Goal: Task Accomplishment & Management: Manage account settings

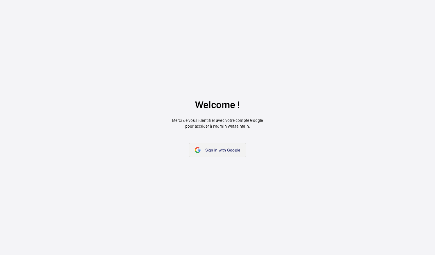
click at [203, 154] on link "Sign in with Google" at bounding box center [218, 150] width 58 height 14
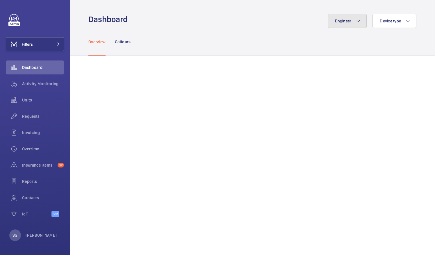
click at [346, 24] on button "Engineer" at bounding box center [347, 21] width 39 height 14
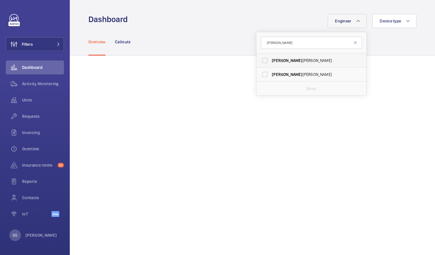
type input "[PERSON_NAME]"
click at [262, 59] on label "[PERSON_NAME]" at bounding box center [306, 60] width 101 height 14
click at [262, 59] on input "[PERSON_NAME]" at bounding box center [265, 61] width 12 height 12
checkbox input "true"
click at [243, 51] on div "Overview Callouts" at bounding box center [252, 42] width 328 height 28
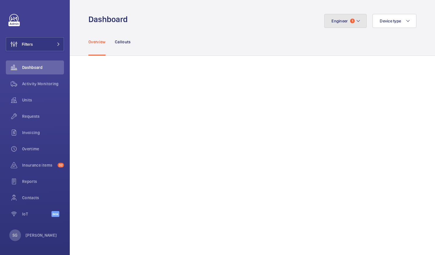
click at [356, 22] on button "Engineer 1" at bounding box center [345, 21] width 42 height 14
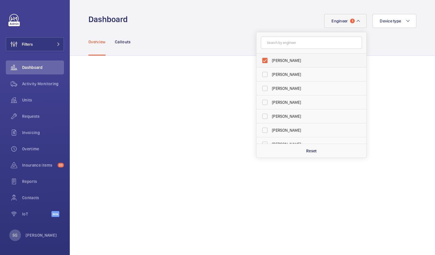
click at [259, 59] on label "[PERSON_NAME]" at bounding box center [306, 60] width 101 height 14
click at [259, 59] on input "[PERSON_NAME]" at bounding box center [265, 61] width 12 height 12
checkbox input "false"
click at [272, 41] on input "text" at bounding box center [311, 43] width 101 height 12
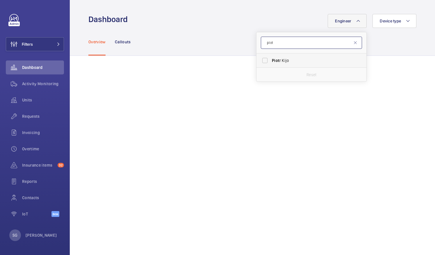
type input "piot"
click at [259, 60] on label "Piot r Kijo" at bounding box center [306, 60] width 101 height 14
click at [259, 60] on input "Piot r Kijo" at bounding box center [265, 61] width 12 height 12
checkbox input "true"
click at [351, 46] on input "piot" at bounding box center [311, 43] width 101 height 12
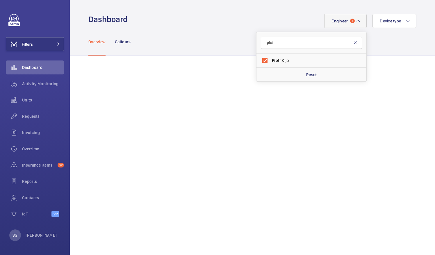
click at [353, 43] on mat-icon at bounding box center [355, 42] width 5 height 5
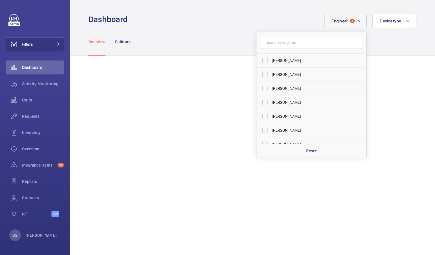
click at [399, 45] on div "Overview Callouts" at bounding box center [252, 42] width 328 height 28
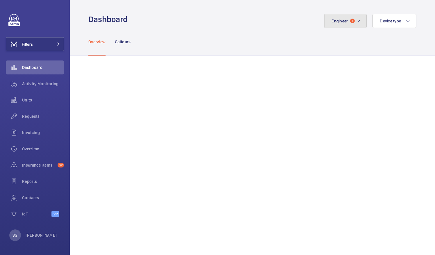
click at [356, 22] on mat-icon at bounding box center [358, 20] width 5 height 7
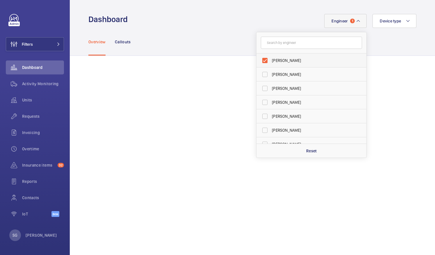
click at [261, 60] on label "[PERSON_NAME]" at bounding box center [306, 60] width 101 height 14
click at [261, 60] on input "[PERSON_NAME]" at bounding box center [265, 61] width 12 height 12
checkbox input "false"
click at [273, 43] on input "text" at bounding box center [311, 43] width 101 height 12
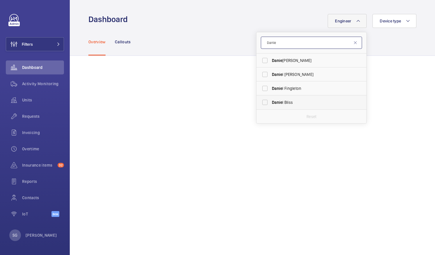
type input "Danie"
click at [260, 103] on label "[PERSON_NAME]" at bounding box center [306, 102] width 101 height 14
click at [260, 103] on input "[PERSON_NAME]" at bounding box center [265, 103] width 12 height 12
click at [259, 102] on label "[PERSON_NAME]" at bounding box center [306, 102] width 101 height 14
click at [259, 102] on input "[PERSON_NAME]" at bounding box center [265, 103] width 12 height 12
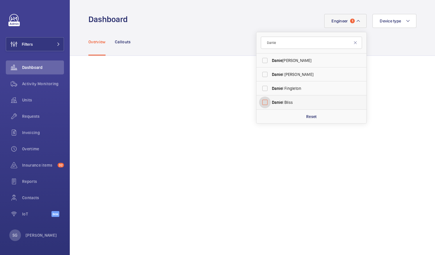
checkbox input "false"
click at [286, 41] on input "Danie" at bounding box center [311, 43] width 101 height 12
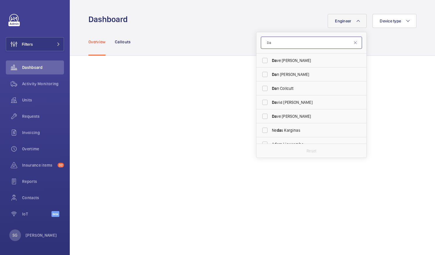
type input "D"
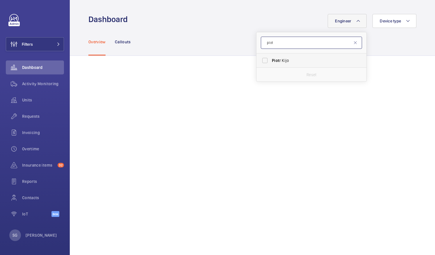
type input "piot"
click at [260, 60] on label "Piot r Kijo" at bounding box center [306, 60] width 101 height 14
click at [260, 60] on input "Piot r Kijo" at bounding box center [265, 61] width 12 height 12
click at [260, 62] on label "Piot r Kijo" at bounding box center [306, 60] width 101 height 14
click at [260, 62] on input "Piot r Kijo" at bounding box center [265, 61] width 12 height 12
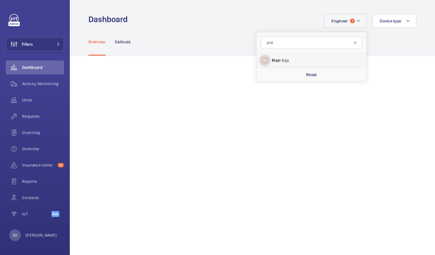
checkbox input "false"
click at [279, 44] on input "piot" at bounding box center [311, 43] width 101 height 12
type input "p"
type input "mich"
click at [261, 72] on label "Mich ael Burns" at bounding box center [306, 74] width 101 height 14
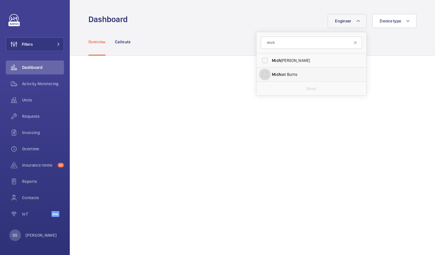
click at [261, 72] on input "Mich ael Burns" at bounding box center [265, 75] width 12 height 12
click at [258, 74] on label "Mich ael Burns" at bounding box center [306, 74] width 101 height 14
click at [259, 74] on input "Mich ael Burns" at bounding box center [265, 75] width 12 height 12
checkbox input "false"
click at [276, 42] on input "mich" at bounding box center [311, 43] width 101 height 12
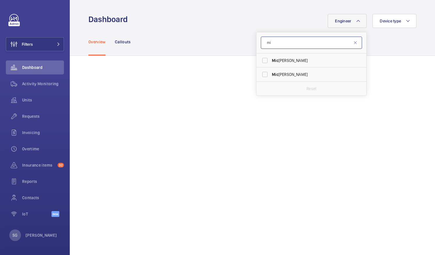
type input "m"
type input "[PERSON_NAME]"
click at [260, 63] on label "[PERSON_NAME]" at bounding box center [306, 60] width 101 height 14
click at [260, 63] on input "[PERSON_NAME]" at bounding box center [265, 61] width 12 height 12
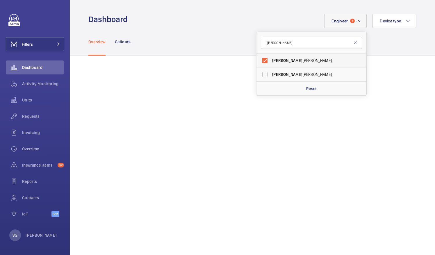
click at [259, 59] on label "[PERSON_NAME]" at bounding box center [306, 60] width 101 height 14
click at [259, 59] on input "[PERSON_NAME]" at bounding box center [265, 61] width 12 height 12
checkbox input "false"
click at [283, 45] on input "[PERSON_NAME]" at bounding box center [311, 43] width 101 height 12
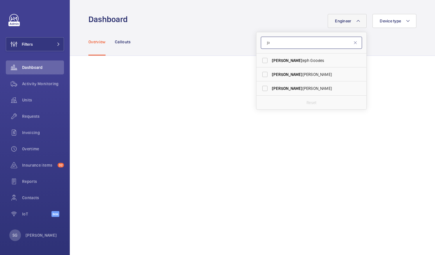
type input "j"
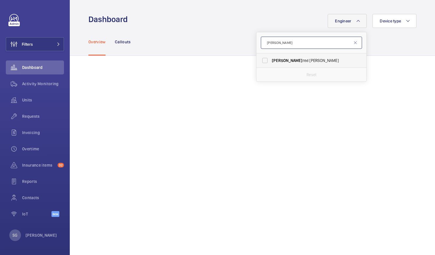
type input "[PERSON_NAME]"
click at [259, 60] on label "[PERSON_NAME]" at bounding box center [306, 60] width 101 height 14
click at [259, 60] on input "[PERSON_NAME]" at bounding box center [265, 61] width 12 height 12
click at [262, 59] on label "[PERSON_NAME]" at bounding box center [306, 60] width 101 height 14
click at [262, 59] on input "[PERSON_NAME]" at bounding box center [265, 61] width 12 height 12
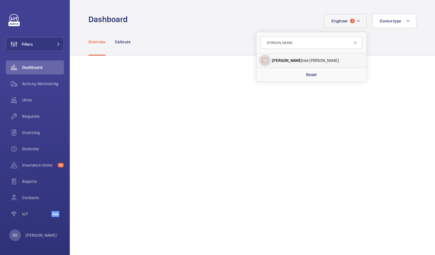
checkbox input "false"
click at [272, 47] on input "[PERSON_NAME]" at bounding box center [311, 43] width 101 height 12
type input "a"
type input "[PERSON_NAME]"
click at [260, 59] on label "[PERSON_NAME]" at bounding box center [306, 60] width 101 height 14
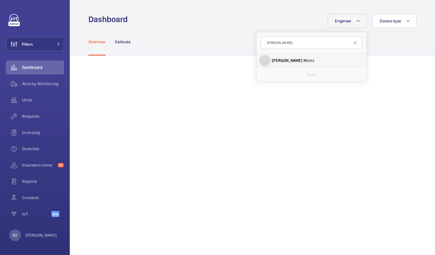
click at [260, 59] on input "[PERSON_NAME]" at bounding box center [265, 61] width 12 height 12
click at [259, 62] on label "[PERSON_NAME]" at bounding box center [306, 60] width 101 height 14
click at [259, 62] on input "[PERSON_NAME]" at bounding box center [265, 61] width 12 height 12
checkbox input "false"
click at [277, 44] on input "[PERSON_NAME]" at bounding box center [311, 43] width 101 height 12
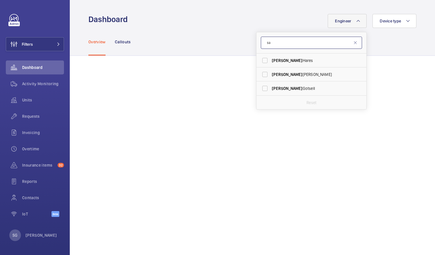
type input "s"
type input "[PERSON_NAME]"
click at [259, 87] on label "[PERSON_NAME]" at bounding box center [306, 88] width 101 height 14
click at [259, 87] on input "[PERSON_NAME]" at bounding box center [265, 89] width 12 height 12
click at [260, 88] on label "[PERSON_NAME]" at bounding box center [306, 88] width 101 height 14
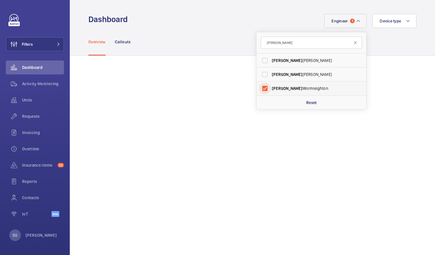
click at [260, 88] on input "[PERSON_NAME]" at bounding box center [265, 89] width 12 height 12
checkbox input "false"
click at [283, 45] on input "[PERSON_NAME]" at bounding box center [311, 43] width 101 height 12
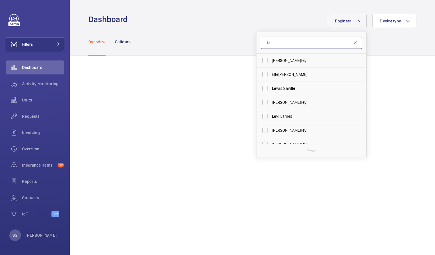
type input "l"
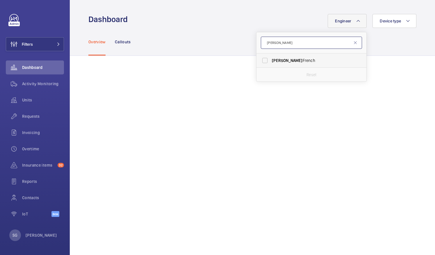
type input "[PERSON_NAME]"
click at [261, 60] on label "[PERSON_NAME]" at bounding box center [306, 60] width 101 height 14
click at [261, 60] on input "[PERSON_NAME]" at bounding box center [265, 61] width 12 height 12
click at [262, 61] on label "[PERSON_NAME]" at bounding box center [306, 60] width 101 height 14
click at [262, 61] on input "[PERSON_NAME]" at bounding box center [265, 61] width 12 height 12
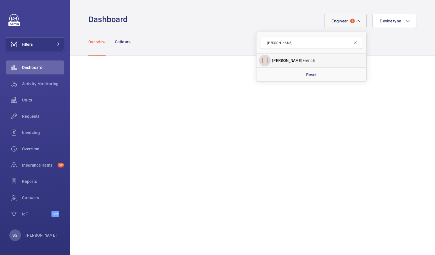
checkbox input "false"
click at [277, 45] on input "[PERSON_NAME]" at bounding box center [311, 43] width 101 height 12
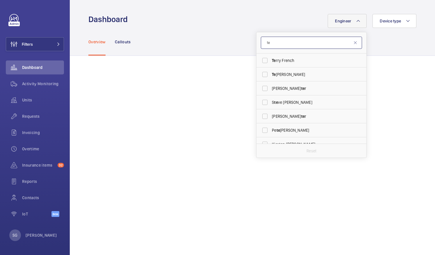
type input "t"
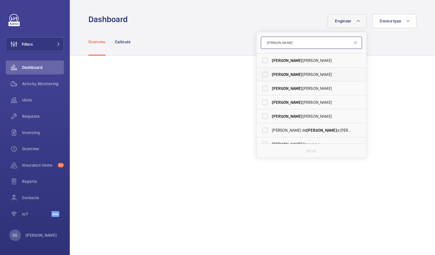
type input "[PERSON_NAME]"
click at [261, 76] on label "[PERSON_NAME]" at bounding box center [306, 74] width 101 height 14
click at [261, 76] on input "[PERSON_NAME]" at bounding box center [265, 75] width 12 height 12
click at [259, 75] on label "[PERSON_NAME]" at bounding box center [306, 74] width 101 height 14
click at [259, 75] on input "[PERSON_NAME]" at bounding box center [265, 75] width 12 height 12
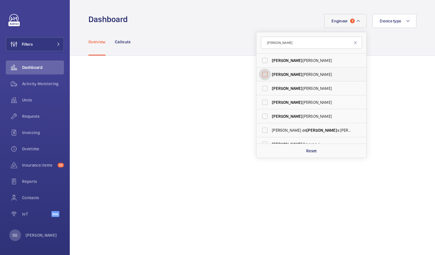
checkbox input "false"
click at [277, 46] on input "[PERSON_NAME]" at bounding box center [311, 43] width 101 height 12
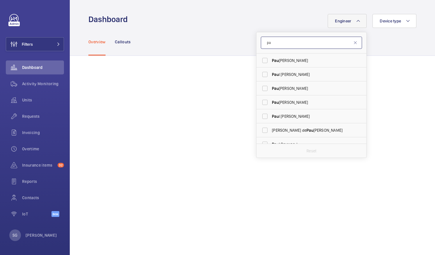
type input "p"
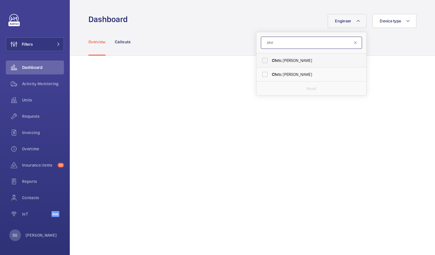
type input "chri"
click at [260, 59] on label "[PERSON_NAME]" at bounding box center [306, 60] width 101 height 14
click at [260, 59] on input "[PERSON_NAME]" at bounding box center [265, 61] width 12 height 12
click at [262, 59] on label "[PERSON_NAME]" at bounding box center [306, 60] width 101 height 14
click at [262, 59] on input "[PERSON_NAME]" at bounding box center [265, 61] width 12 height 12
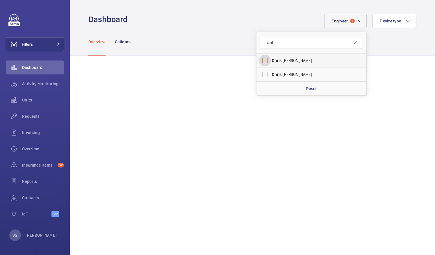
checkbox input "false"
click at [282, 41] on input "chri" at bounding box center [311, 43] width 101 height 12
type input "cla"
click at [258, 76] on label "Cla [PERSON_NAME]" at bounding box center [306, 74] width 101 height 14
click at [259, 76] on input "Cla [PERSON_NAME]" at bounding box center [265, 75] width 12 height 12
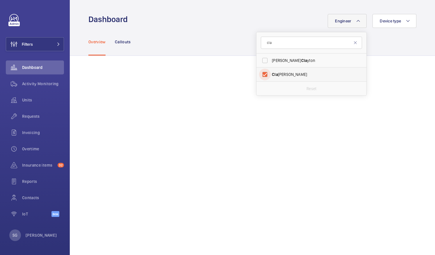
checkbox input "true"
click at [353, 43] on mat-icon at bounding box center [355, 42] width 5 height 5
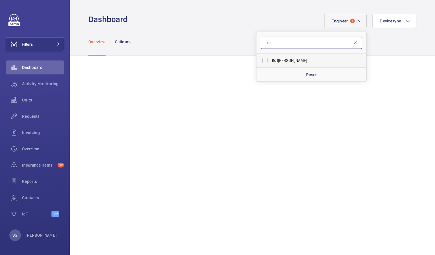
type input "sol"
click at [258, 61] on label "Sol [PERSON_NAME]" at bounding box center [306, 60] width 101 height 14
click at [259, 61] on input "Sol [PERSON_NAME]" at bounding box center [265, 61] width 12 height 12
click at [259, 58] on label "Sol [PERSON_NAME]" at bounding box center [306, 60] width 101 height 14
click at [259, 58] on input "Sol [PERSON_NAME]" at bounding box center [265, 61] width 12 height 12
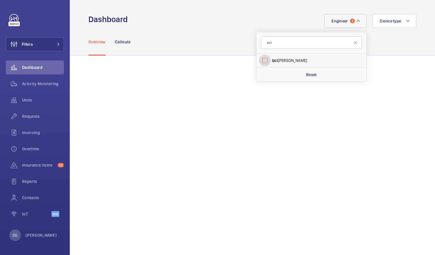
checkbox input "false"
click at [271, 47] on input "sol" at bounding box center [311, 43] width 101 height 12
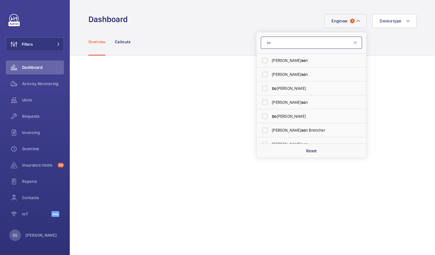
type input "s"
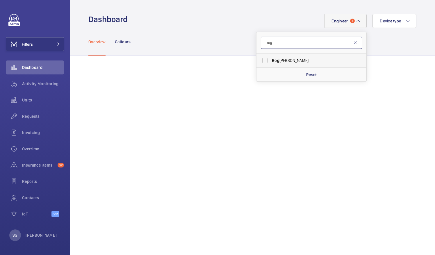
type input "rog"
click at [264, 62] on label "Rog [PERSON_NAME]" at bounding box center [306, 60] width 101 height 14
click at [264, 62] on input "Rog [PERSON_NAME]" at bounding box center [265, 61] width 12 height 12
click at [259, 62] on label "Rog [PERSON_NAME]" at bounding box center [306, 60] width 101 height 14
click at [259, 62] on input "Rog [PERSON_NAME]" at bounding box center [265, 61] width 12 height 12
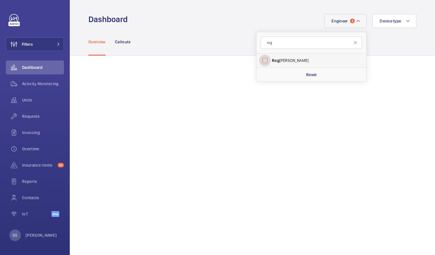
checkbox input "false"
click at [280, 48] on input "rog" at bounding box center [311, 43] width 101 height 12
type input "r"
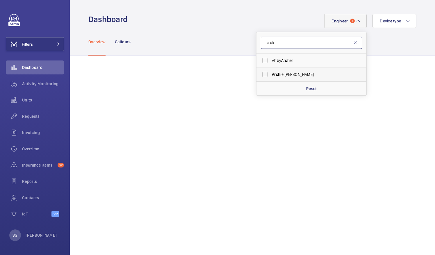
type input "arch"
click at [262, 76] on label "Arch ie [PERSON_NAME]" at bounding box center [306, 74] width 101 height 14
click at [262, 76] on input "Arch ie [PERSON_NAME]" at bounding box center [265, 75] width 12 height 12
checkbox input "true"
click at [377, 41] on div "Overview Callouts" at bounding box center [252, 42] width 328 height 28
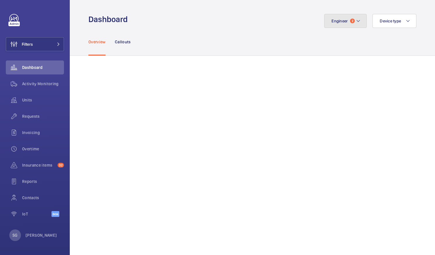
click at [357, 23] on button "Engineer 2" at bounding box center [345, 21] width 42 height 14
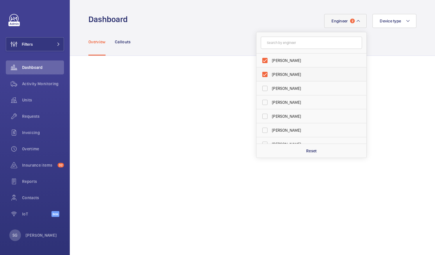
click at [261, 74] on label "[PERSON_NAME]" at bounding box center [306, 74] width 101 height 14
click at [261, 74] on input "[PERSON_NAME]" at bounding box center [265, 75] width 12 height 12
checkbox input "false"
click at [263, 60] on label "[PERSON_NAME]" at bounding box center [306, 60] width 101 height 14
click at [263, 60] on input "[PERSON_NAME]" at bounding box center [265, 61] width 12 height 12
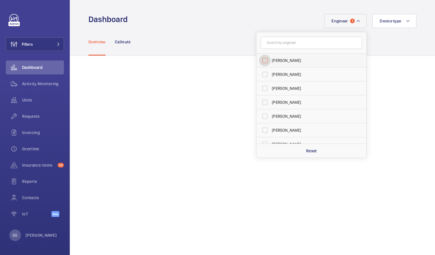
checkbox input "false"
click at [272, 42] on input "text" at bounding box center [311, 43] width 101 height 12
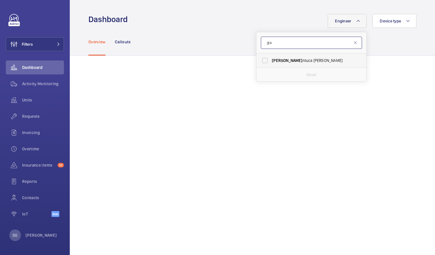
type input "gia"
click at [259, 61] on label "Gia nluca [PERSON_NAME]" at bounding box center [306, 60] width 101 height 14
click at [259, 61] on input "Gia nluca [PERSON_NAME]" at bounding box center [265, 61] width 12 height 12
click at [259, 61] on label "Gia nluca [PERSON_NAME]" at bounding box center [306, 60] width 101 height 14
click at [259, 61] on input "Gia nluca [PERSON_NAME]" at bounding box center [265, 61] width 12 height 12
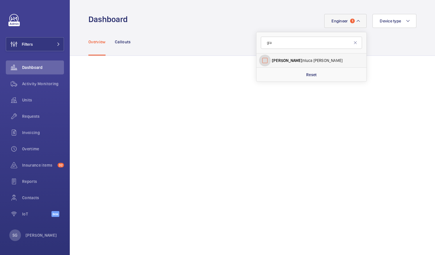
checkbox input "false"
click at [277, 44] on input "gia" at bounding box center [311, 43] width 101 height 12
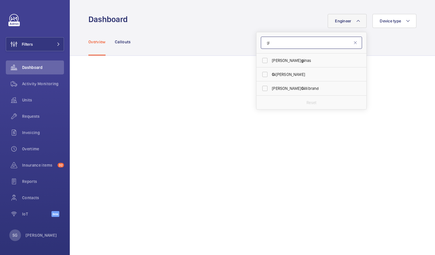
type input "g"
type input "clar"
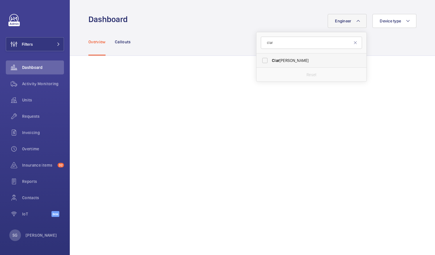
click at [257, 61] on label "[PERSON_NAME]" at bounding box center [306, 60] width 101 height 14
click at [259, 61] on input "[PERSON_NAME]" at bounding box center [265, 61] width 12 height 12
click at [259, 58] on label "[PERSON_NAME]" at bounding box center [306, 60] width 101 height 14
click at [259, 58] on input "[PERSON_NAME]" at bounding box center [265, 61] width 12 height 12
checkbox input "false"
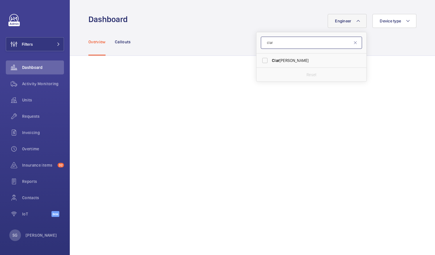
click at [274, 43] on input "clar" at bounding box center [311, 43] width 101 height 12
type input "cai"
click at [261, 62] on label "[PERSON_NAME]" at bounding box center [306, 60] width 101 height 14
click at [261, 62] on input "[PERSON_NAME]" at bounding box center [265, 61] width 12 height 12
click at [263, 57] on label "[PERSON_NAME]" at bounding box center [306, 60] width 101 height 14
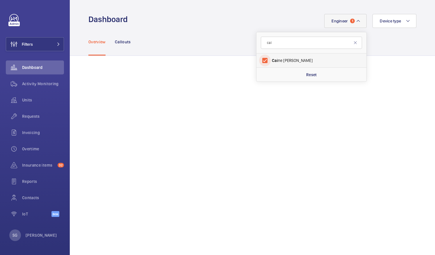
click at [263, 57] on input "[PERSON_NAME]" at bounding box center [265, 61] width 12 height 12
checkbox input "false"
click at [279, 44] on input "cai" at bounding box center [311, 43] width 101 height 12
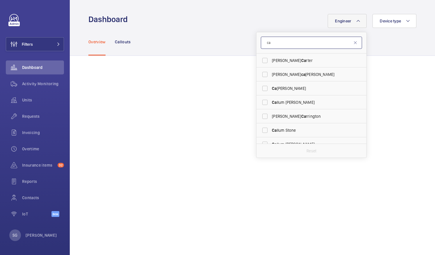
type input "c"
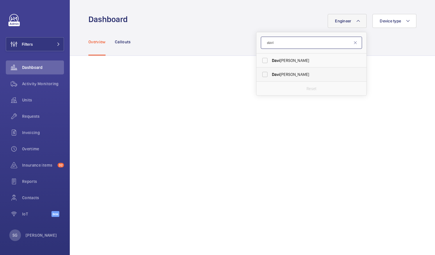
type input "davi"
click at [260, 74] on label "[PERSON_NAME]" at bounding box center [306, 74] width 101 height 14
click at [260, 74] on input "[PERSON_NAME]" at bounding box center [265, 75] width 12 height 12
click at [263, 74] on label "[PERSON_NAME]" at bounding box center [306, 74] width 101 height 14
click at [263, 74] on input "[PERSON_NAME]" at bounding box center [265, 75] width 12 height 12
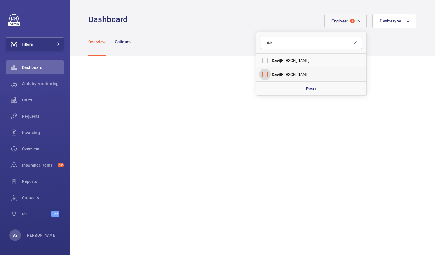
checkbox input "false"
click at [280, 48] on input "davi" at bounding box center [311, 43] width 101 height 12
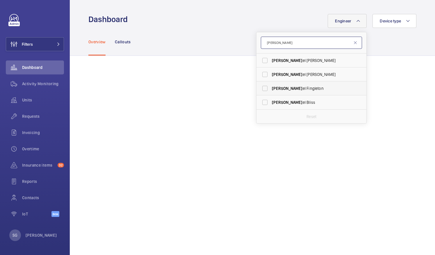
type input "[PERSON_NAME]"
click at [260, 88] on label "[PERSON_NAME] el Fingleton" at bounding box center [306, 88] width 101 height 14
click at [260, 88] on input "[PERSON_NAME] el Fingleton" at bounding box center [265, 89] width 12 height 12
click at [262, 86] on label "[PERSON_NAME] el Fingleton" at bounding box center [306, 88] width 101 height 14
click at [262, 86] on input "[PERSON_NAME] el Fingleton" at bounding box center [265, 89] width 12 height 12
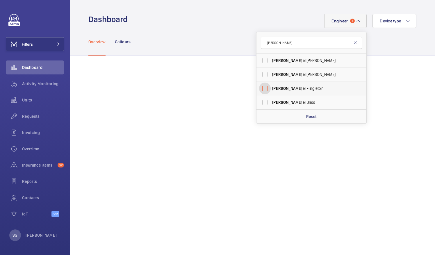
checkbox input "false"
click at [283, 46] on input "[PERSON_NAME]" at bounding box center [311, 43] width 101 height 12
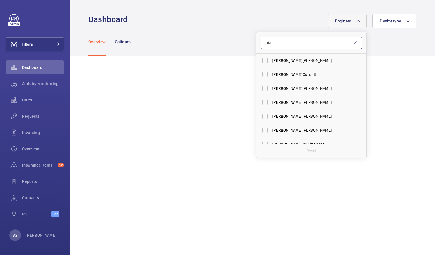
type input "d"
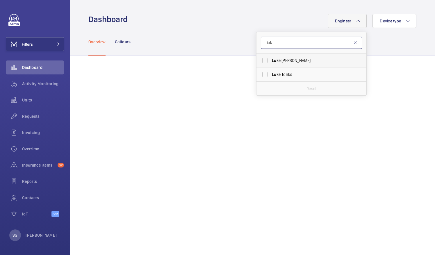
type input "luk"
click at [259, 60] on label "Luk e [PERSON_NAME]" at bounding box center [306, 60] width 101 height 14
click at [259, 60] on input "Luk e [PERSON_NAME]" at bounding box center [265, 61] width 12 height 12
click at [261, 58] on label "Luk e [PERSON_NAME]" at bounding box center [306, 60] width 101 height 14
click at [261, 58] on input "Luk e [PERSON_NAME]" at bounding box center [265, 61] width 12 height 12
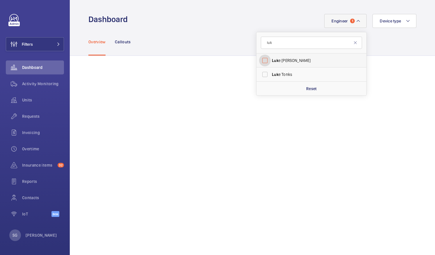
checkbox input "false"
click at [280, 43] on input "luk" at bounding box center [311, 43] width 101 height 12
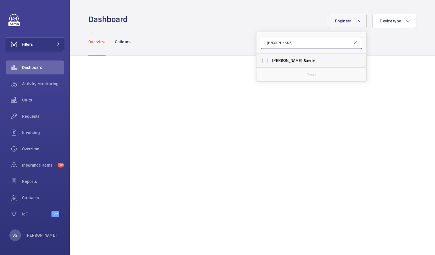
type input "[PERSON_NAME]"
click at [261, 59] on label "[PERSON_NAME]" at bounding box center [306, 60] width 101 height 14
click at [261, 59] on input "[PERSON_NAME]" at bounding box center [265, 61] width 12 height 12
click at [259, 59] on label "[PERSON_NAME]" at bounding box center [306, 60] width 101 height 14
click at [259, 59] on input "[PERSON_NAME]" at bounding box center [265, 61] width 12 height 12
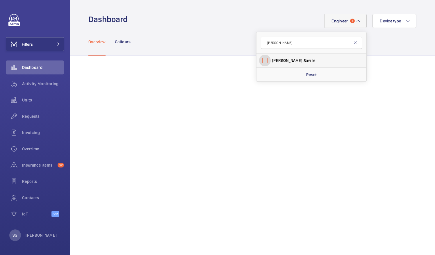
checkbox input "false"
click at [279, 45] on input "[PERSON_NAME]" at bounding box center [311, 43] width 101 height 12
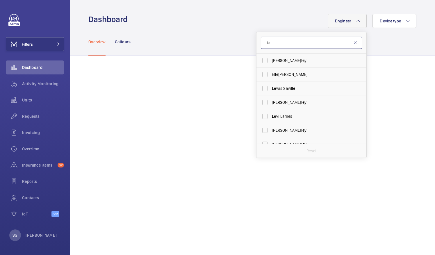
type input "l"
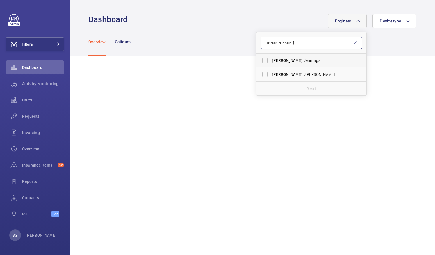
type input "[PERSON_NAME] j"
click at [261, 58] on label "[PERSON_NAME]" at bounding box center [306, 60] width 101 height 14
click at [261, 58] on input "[PERSON_NAME]" at bounding box center [265, 61] width 12 height 12
click at [262, 60] on label "[PERSON_NAME]" at bounding box center [306, 60] width 101 height 14
click at [262, 60] on input "[PERSON_NAME]" at bounding box center [265, 61] width 12 height 12
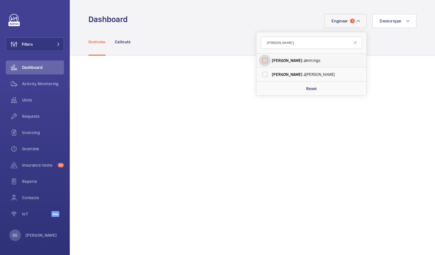
checkbox input "false"
click at [282, 42] on input "[PERSON_NAME] j" at bounding box center [311, 43] width 101 height 12
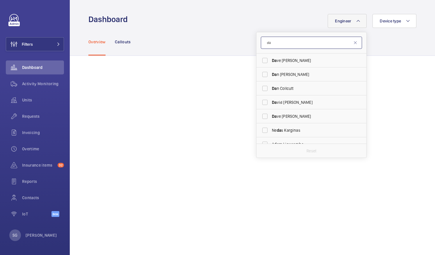
type input "d"
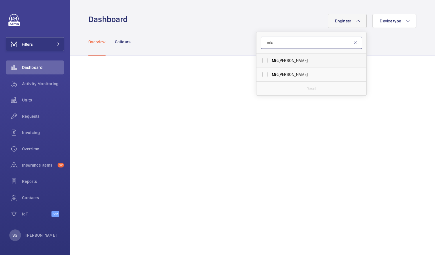
type input "mic"
click at [261, 61] on label "[PERSON_NAME]" at bounding box center [306, 60] width 101 height 14
click at [261, 61] on input "[PERSON_NAME]" at bounding box center [265, 61] width 12 height 12
click at [260, 61] on label "[PERSON_NAME]" at bounding box center [306, 60] width 101 height 14
click at [260, 61] on input "[PERSON_NAME]" at bounding box center [265, 61] width 12 height 12
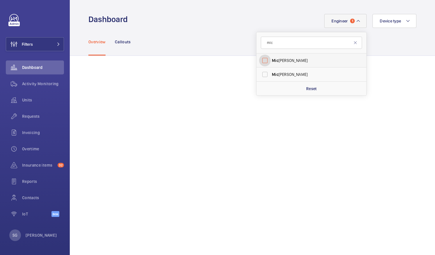
checkbox input "false"
click at [270, 47] on input "mic" at bounding box center [311, 43] width 101 height 12
type input "m"
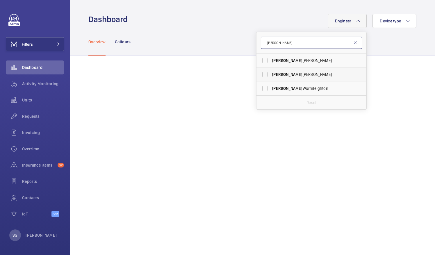
type input "[PERSON_NAME]"
click at [260, 77] on label "[PERSON_NAME]" at bounding box center [306, 74] width 101 height 14
click at [260, 77] on input "[PERSON_NAME]" at bounding box center [265, 75] width 12 height 12
click at [259, 74] on label "[PERSON_NAME]" at bounding box center [306, 74] width 101 height 14
click at [259, 74] on input "[PERSON_NAME]" at bounding box center [265, 75] width 12 height 12
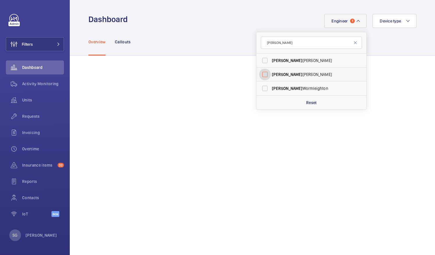
checkbox input "false"
click at [280, 46] on input "[PERSON_NAME]" at bounding box center [311, 43] width 101 height 12
type input "l"
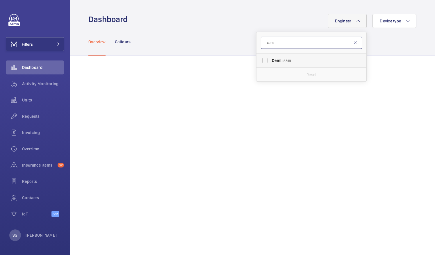
type input "cem"
click at [260, 61] on label "[PERSON_NAME]" at bounding box center [306, 60] width 101 height 14
click at [260, 61] on input "[PERSON_NAME]" at bounding box center [265, 61] width 12 height 12
click at [259, 57] on label "[PERSON_NAME]" at bounding box center [306, 60] width 101 height 14
click at [259, 57] on input "[PERSON_NAME]" at bounding box center [265, 61] width 12 height 12
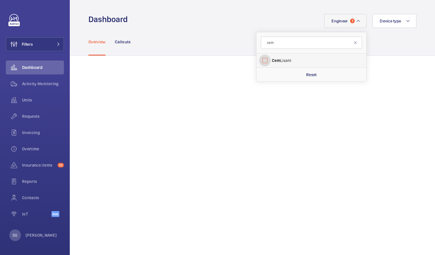
checkbox input "false"
click at [276, 49] on form "cem" at bounding box center [311, 42] width 110 height 21
click at [281, 39] on input "cem" at bounding box center [311, 43] width 101 height 12
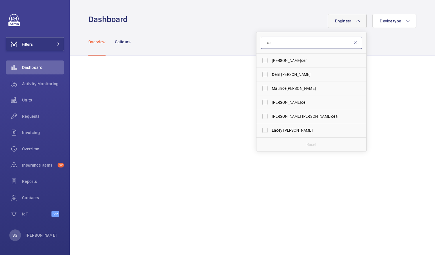
type input "c"
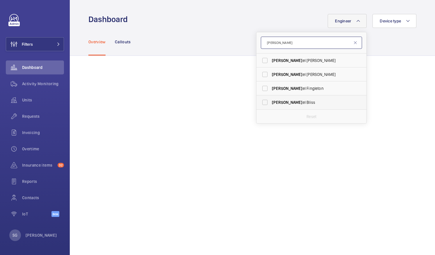
type input "[PERSON_NAME]"
click at [260, 105] on label "[PERSON_NAME]" at bounding box center [306, 102] width 101 height 14
click at [260, 105] on input "[PERSON_NAME]" at bounding box center [265, 103] width 12 height 12
checkbox input "true"
click at [384, 48] on div "Overview Callouts" at bounding box center [252, 42] width 328 height 28
